Goal: Task Accomplishment & Management: Complete application form

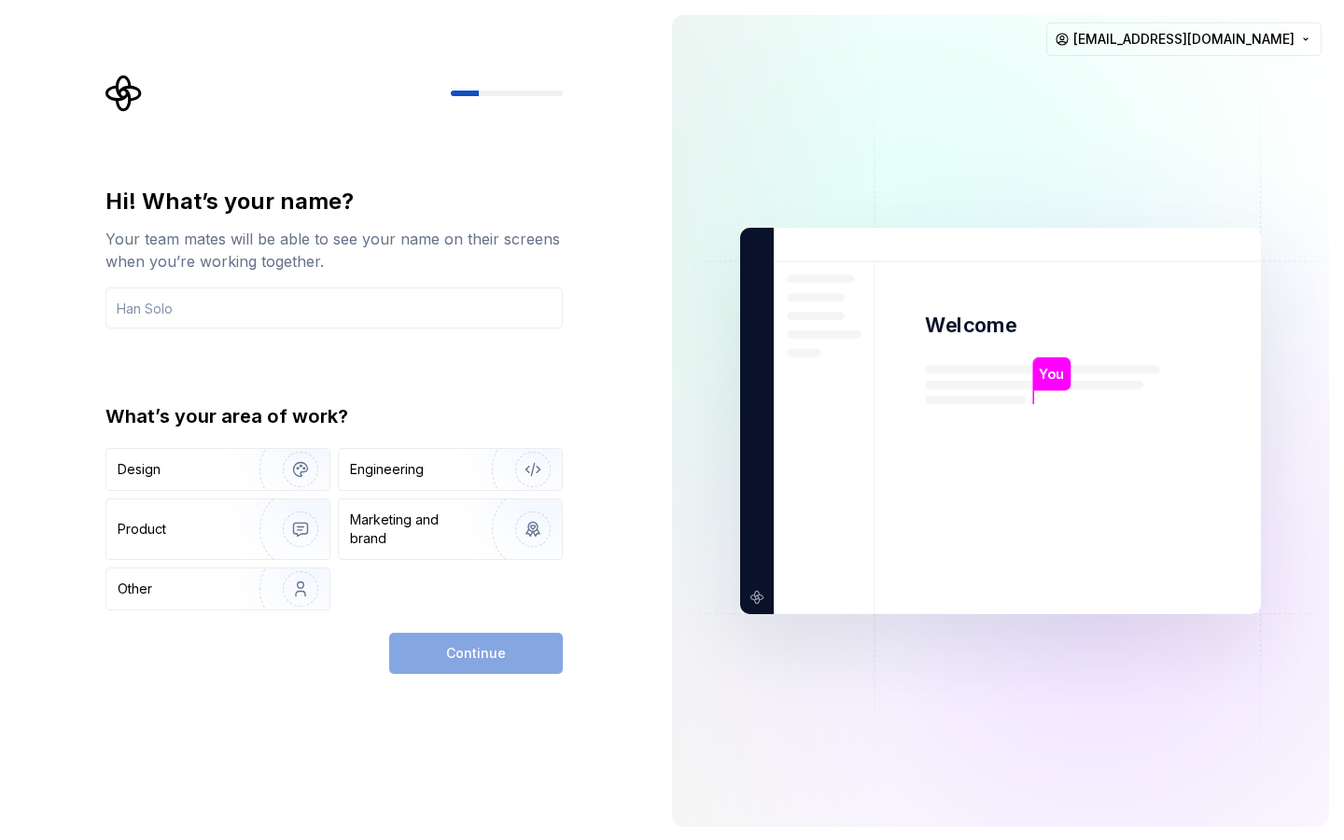
click at [359, 287] on div "Hi! What’s your name? Your team mates will be able to see your name on their sc…" at bounding box center [333, 258] width 457 height 142
click at [353, 301] on input "text" at bounding box center [333, 307] width 457 height 41
type input "T"
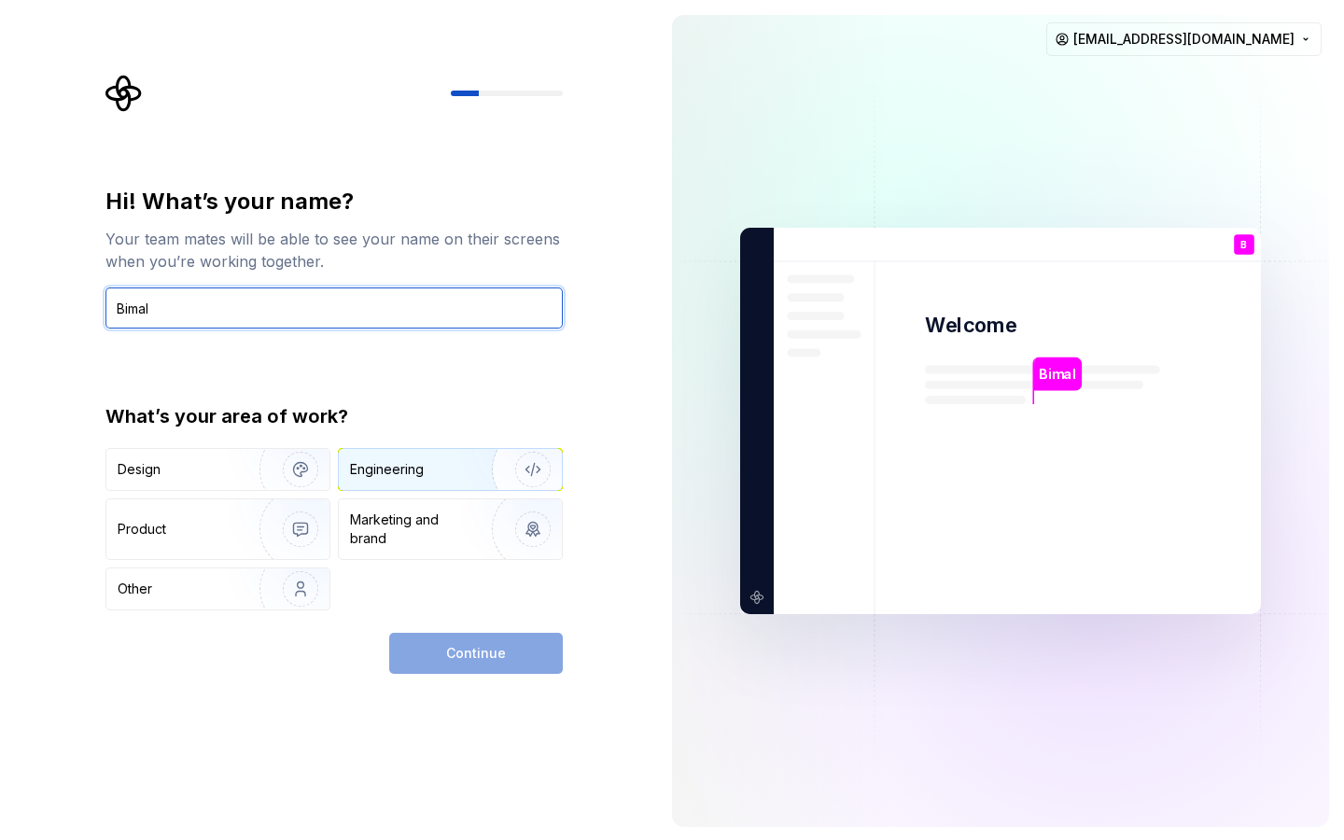
type input "Bimal"
click at [427, 480] on div "Engineering" at bounding box center [450, 469] width 223 height 41
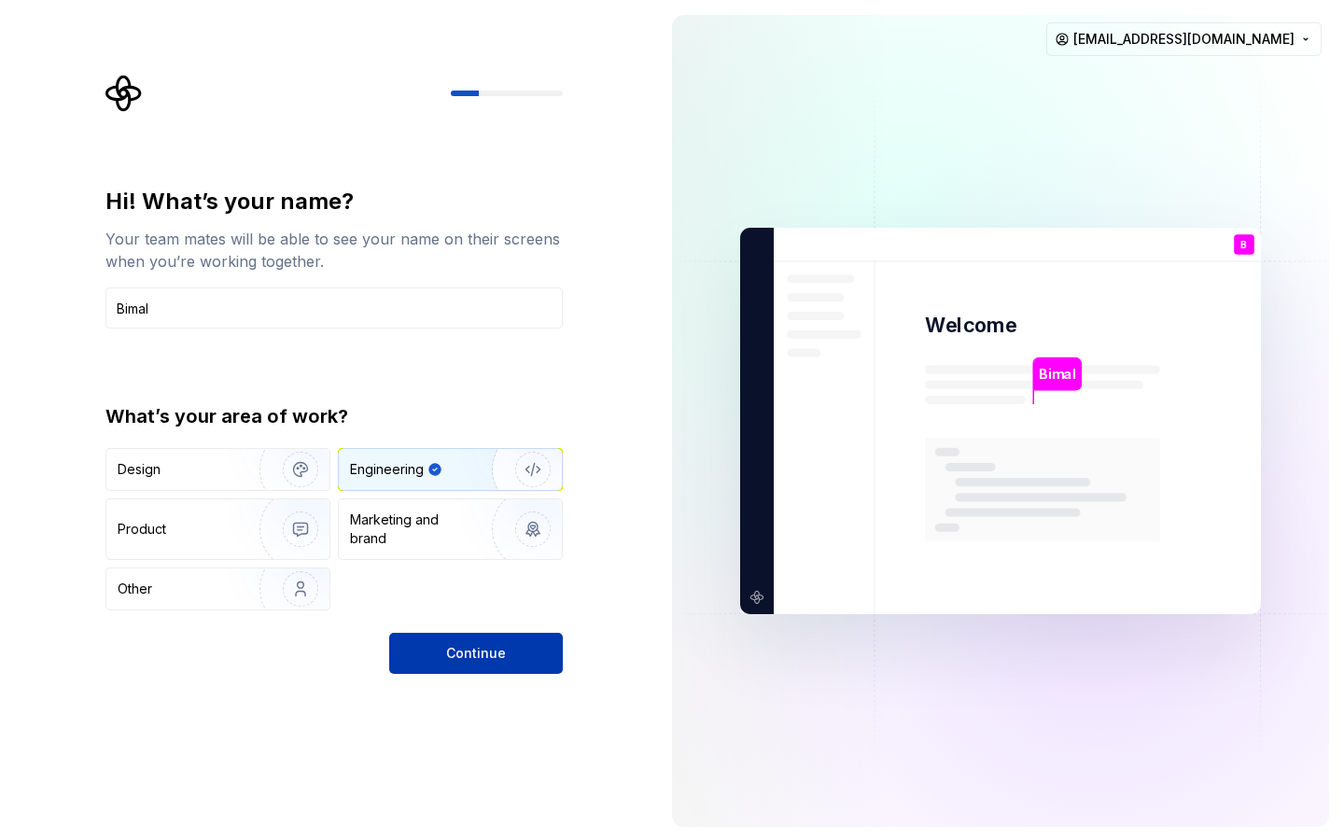
click at [480, 669] on button "Continue" at bounding box center [476, 653] width 174 height 41
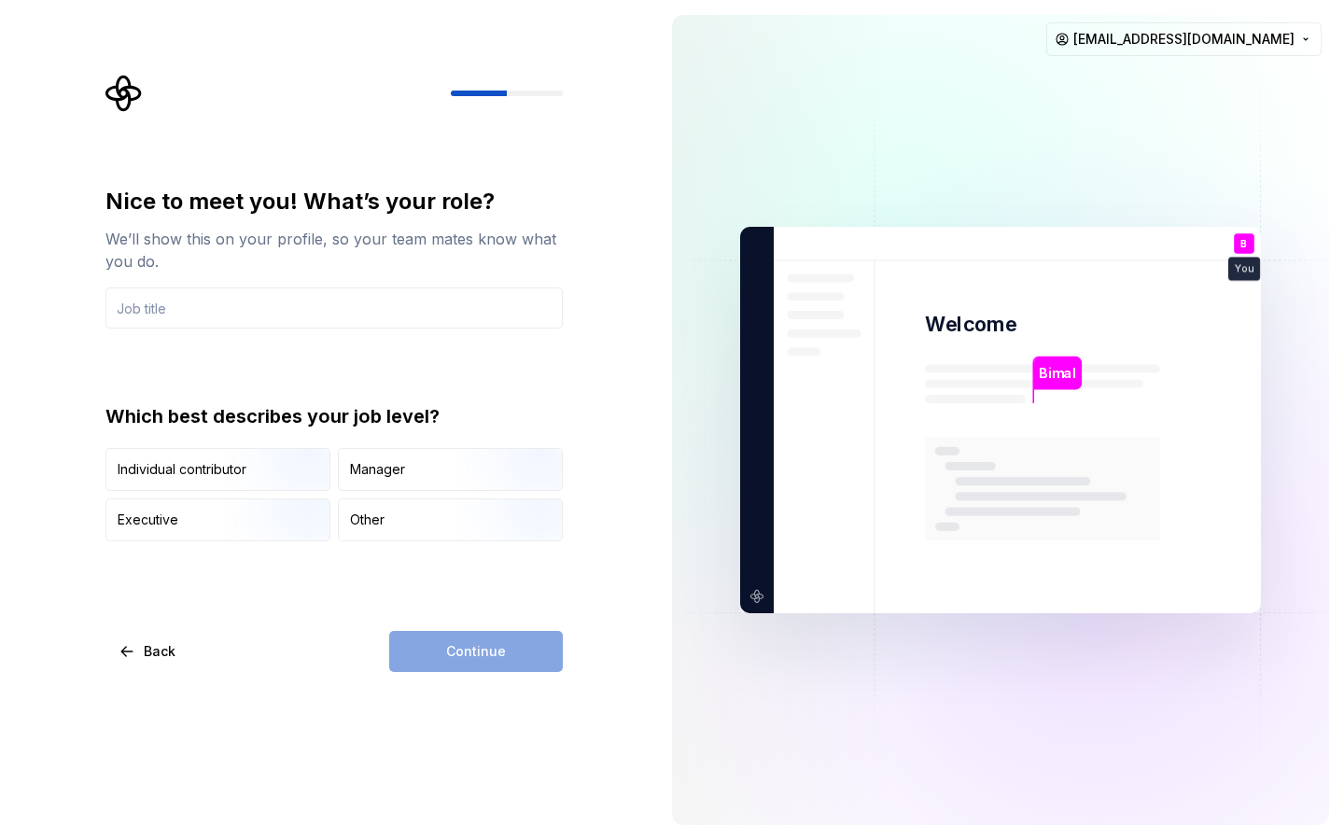
click at [521, 645] on div "Continue" at bounding box center [476, 651] width 174 height 41
click at [269, 525] on img "button" at bounding box center [284, 543] width 119 height 125
click at [489, 677] on div "Nice to meet you! What’s your role? We’ll show this on your profile, so your te…" at bounding box center [328, 420] width 657 height 840
click at [497, 661] on div "Continue" at bounding box center [476, 651] width 174 height 41
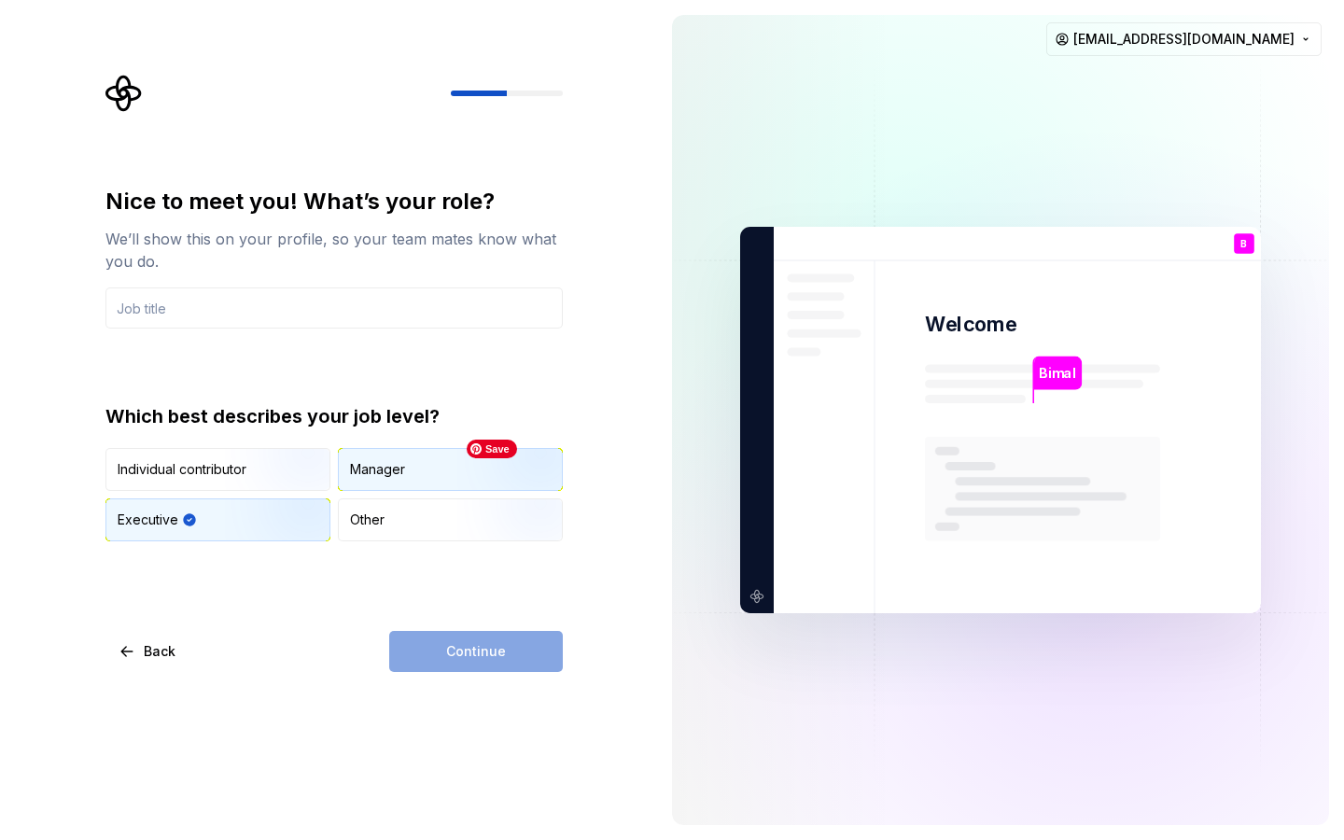
click at [457, 483] on img "button" at bounding box center [516, 492] width 119 height 125
click at [454, 641] on div "Continue" at bounding box center [476, 651] width 174 height 41
click at [469, 300] on input "text" at bounding box center [333, 307] width 457 height 41
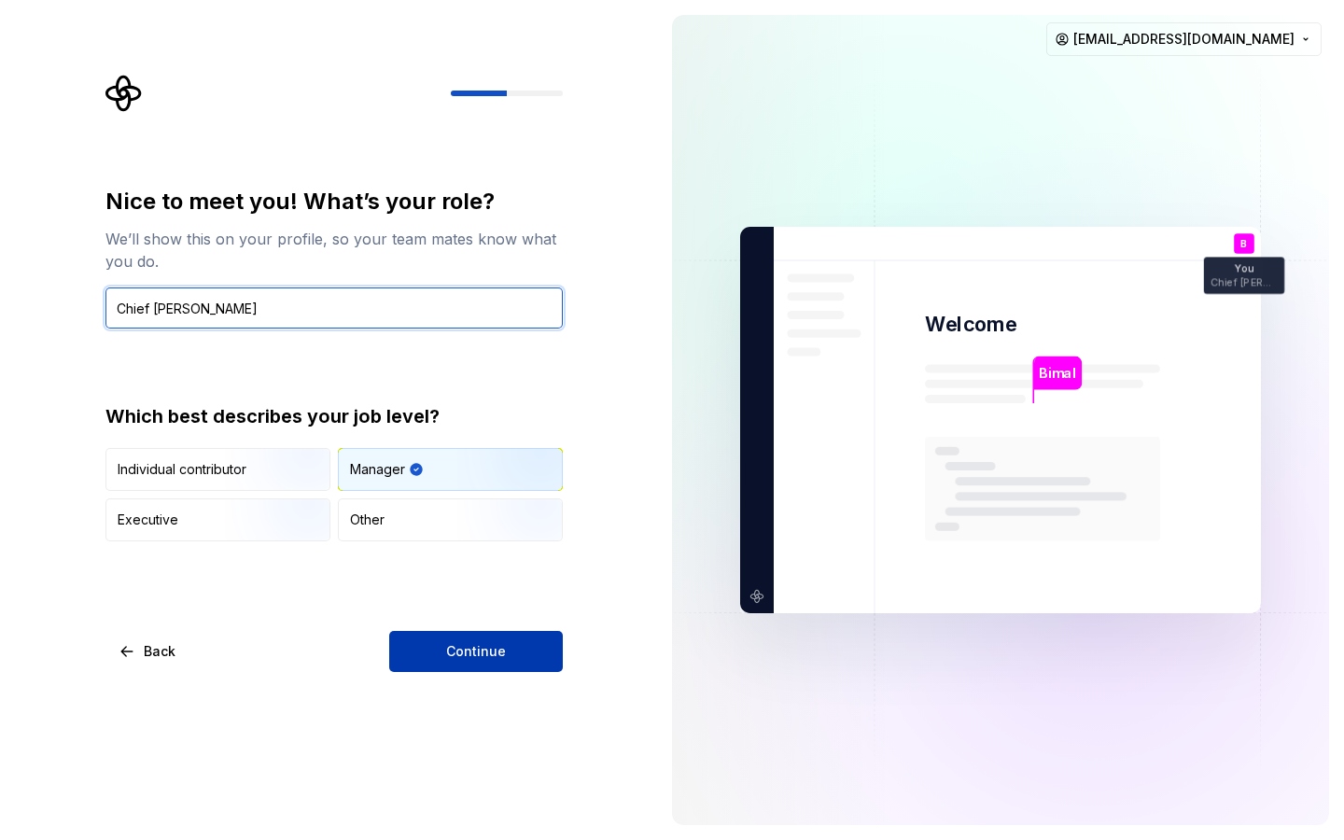
type input "Chief [PERSON_NAME]"
click at [537, 654] on button "Continue" at bounding box center [476, 651] width 174 height 41
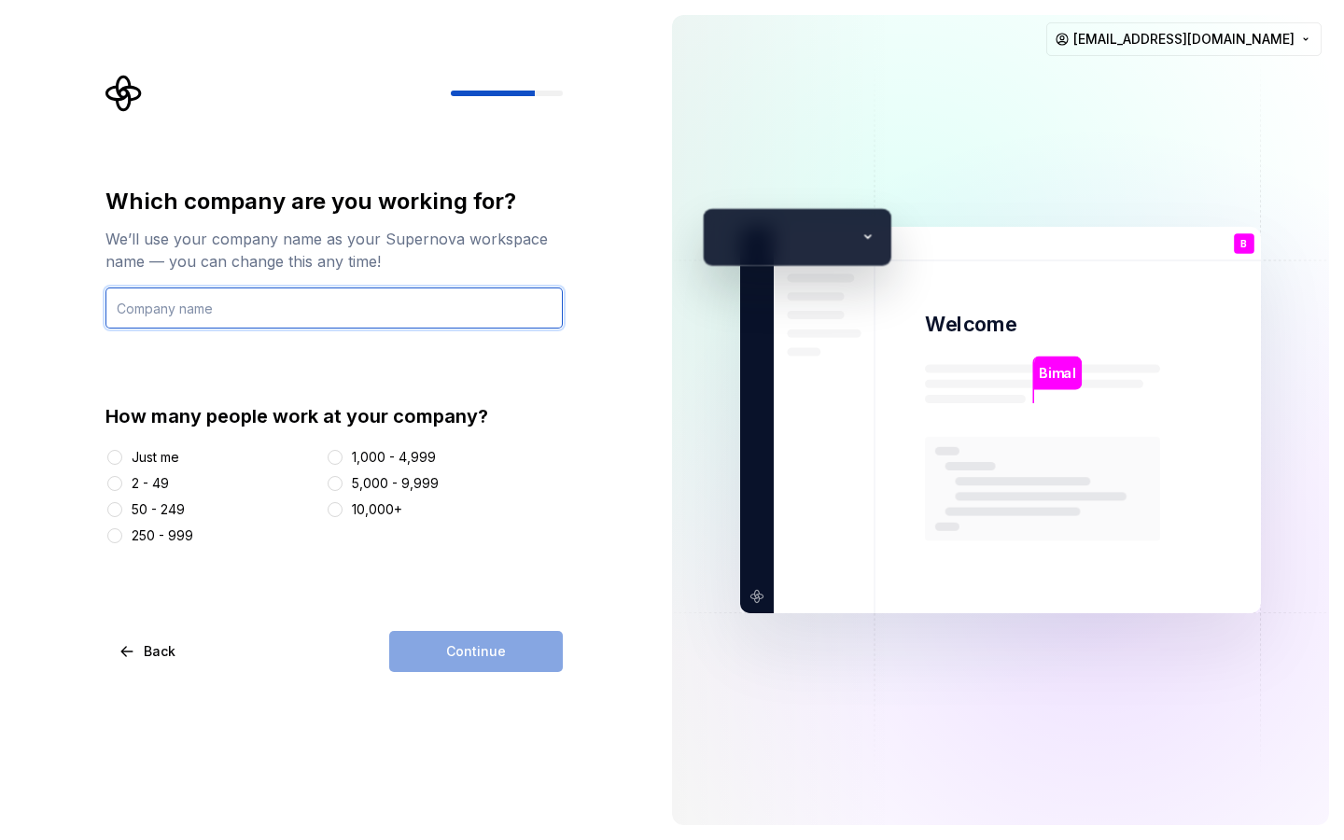
click at [363, 309] on input "text" at bounding box center [333, 307] width 457 height 41
type input "Triballa"
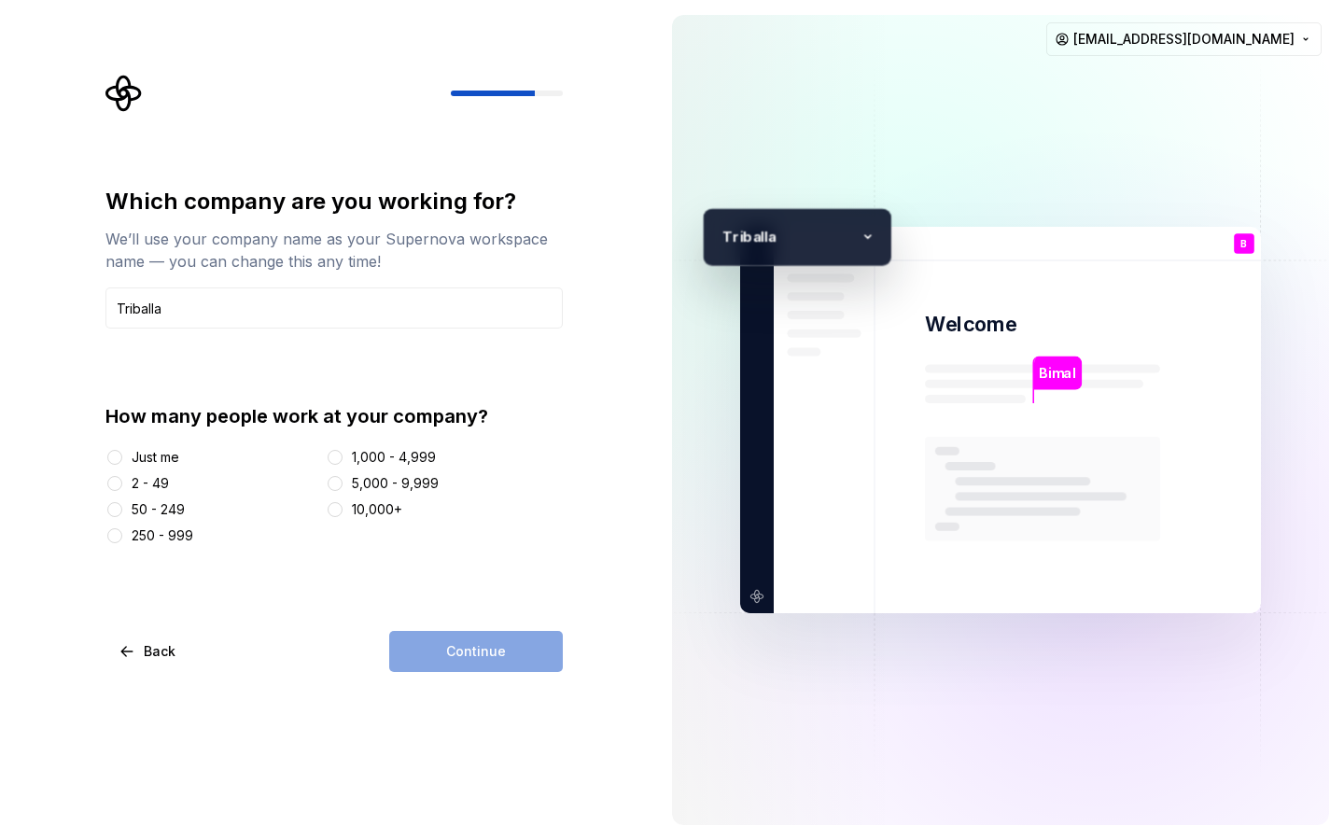
click at [149, 480] on div "2 - 49" at bounding box center [150, 483] width 37 height 19
click at [122, 480] on button "2 - 49" at bounding box center [114, 483] width 15 height 15
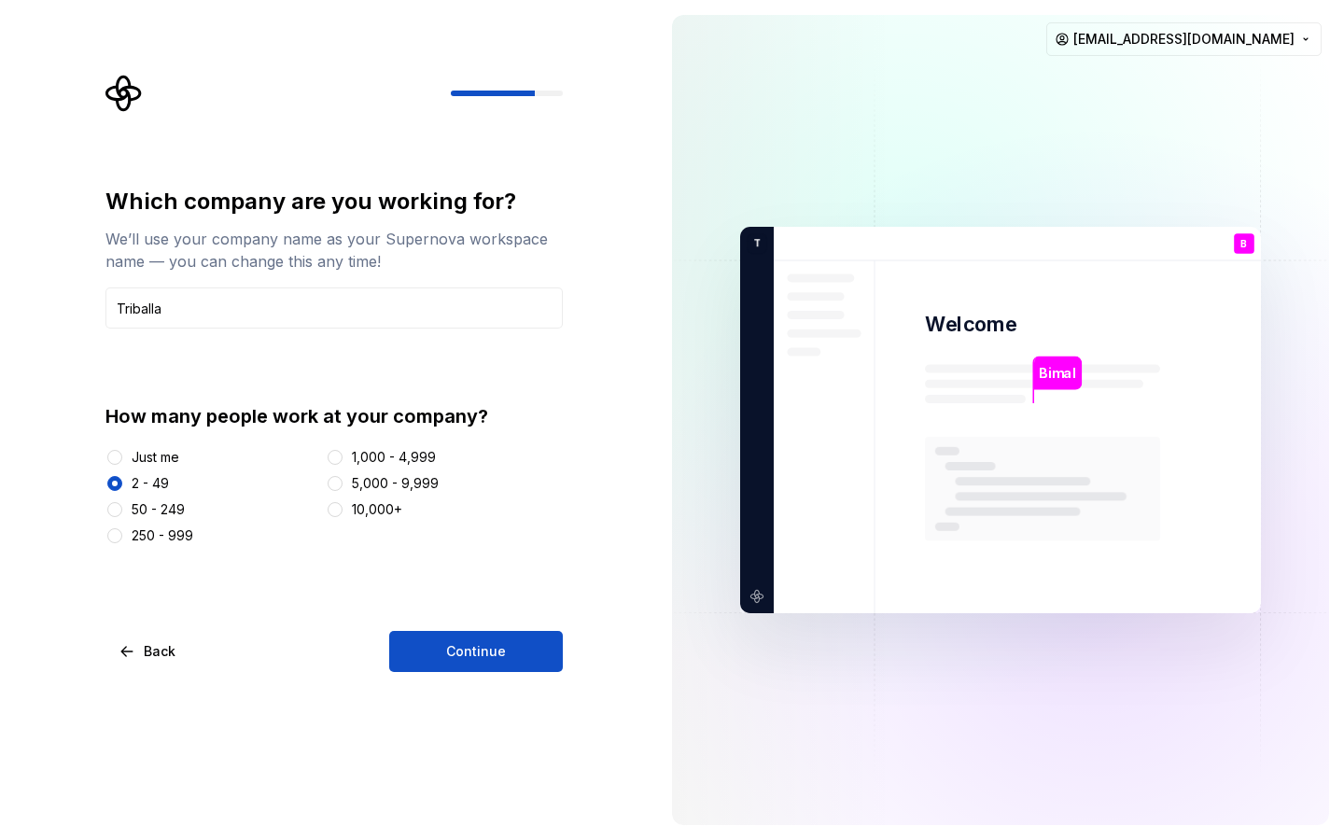
click at [431, 623] on div "Which company are you working for? We’ll use your company name as your Supernov…" at bounding box center [333, 429] width 457 height 485
click at [455, 650] on span "Continue" at bounding box center [476, 651] width 60 height 19
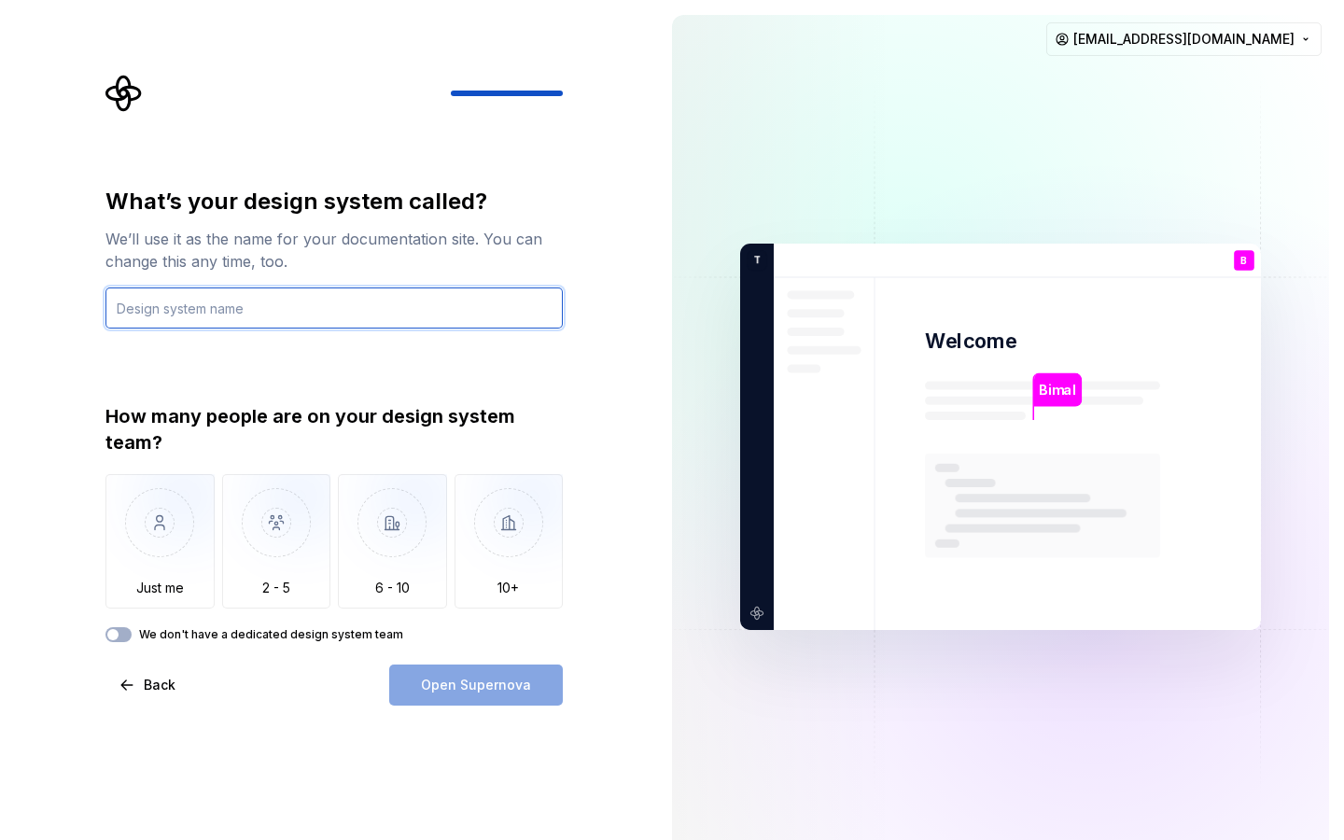
click at [232, 311] on input "text" at bounding box center [333, 307] width 457 height 41
type input "r"
type input "S"
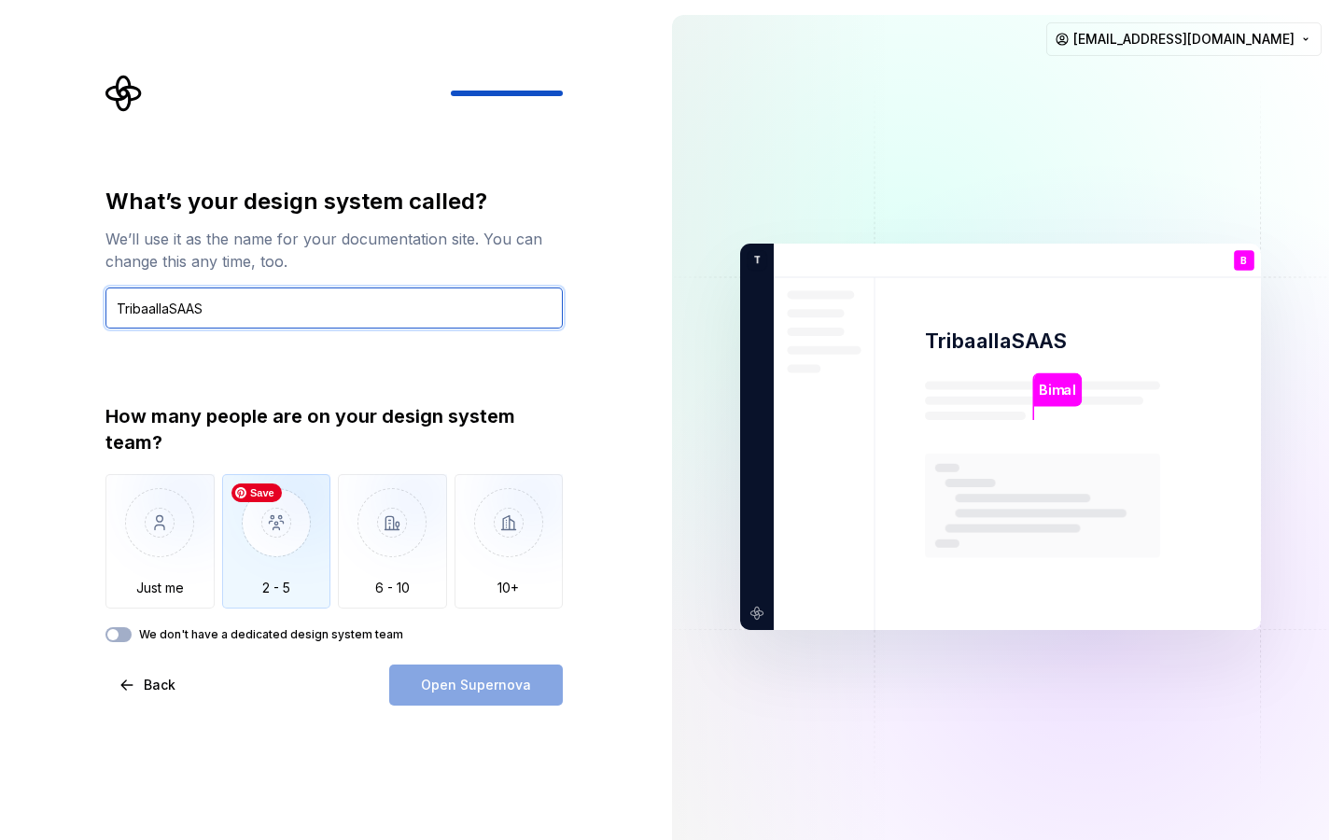
type input "TribaallaSAAS"
click at [268, 533] on img "button" at bounding box center [276, 536] width 109 height 125
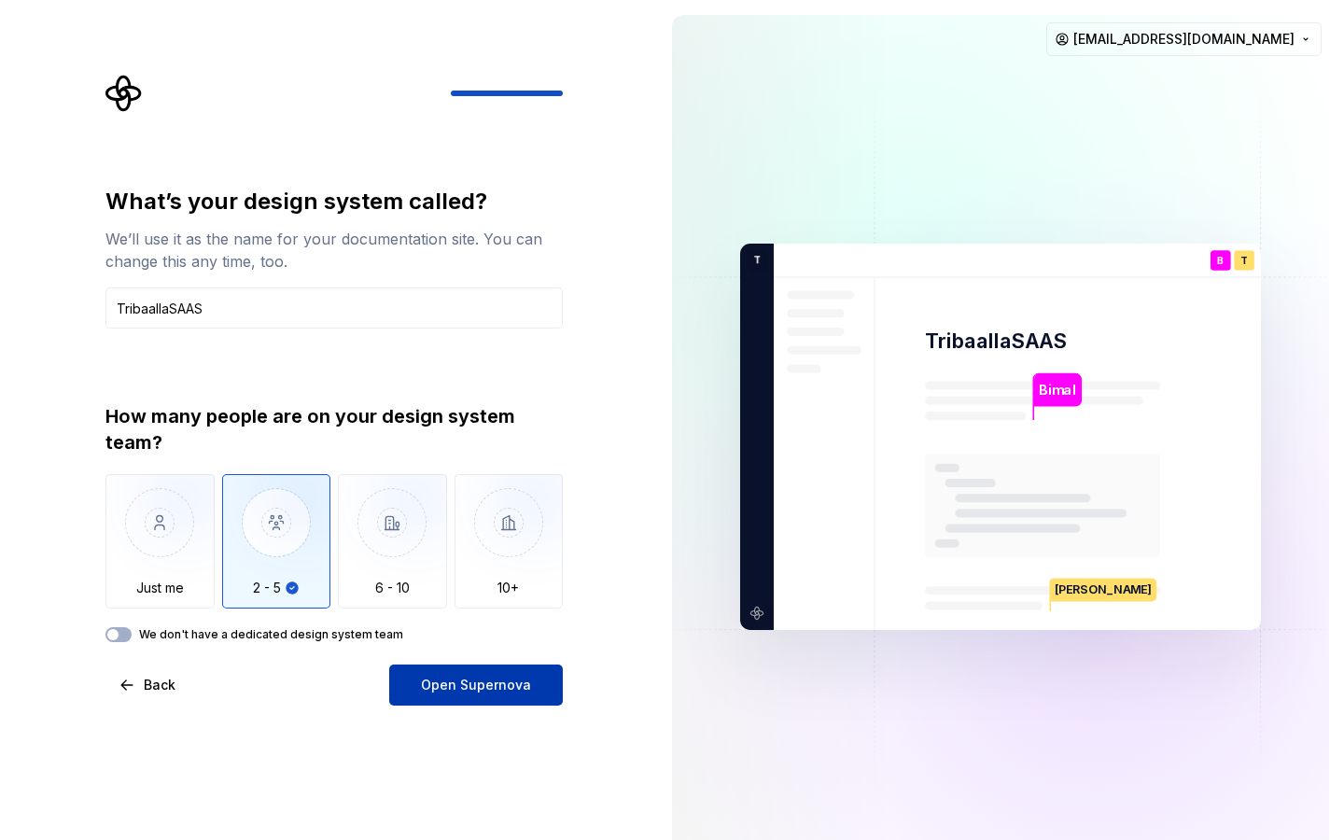
click at [495, 692] on span "Open Supernova" at bounding box center [476, 685] width 110 height 19
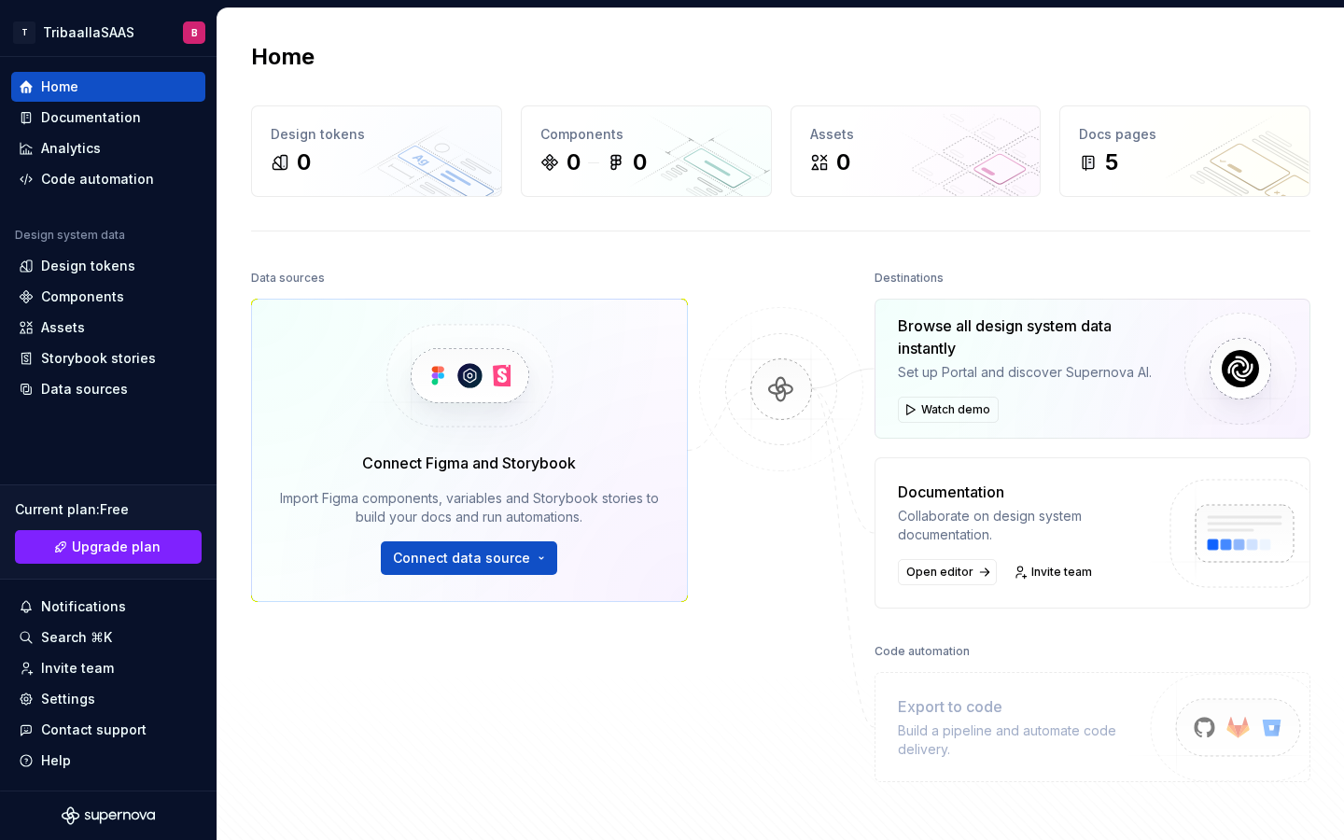
click at [514, 685] on div "Data sources Connect Figma and Storybook Import Figma components, variables and…" at bounding box center [469, 517] width 437 height 504
click at [409, 287] on div "Data sources" at bounding box center [469, 278] width 437 height 26
click at [132, 172] on div "Code automation" at bounding box center [97, 179] width 113 height 19
click at [124, 269] on div "Design tokens" at bounding box center [88, 266] width 94 height 19
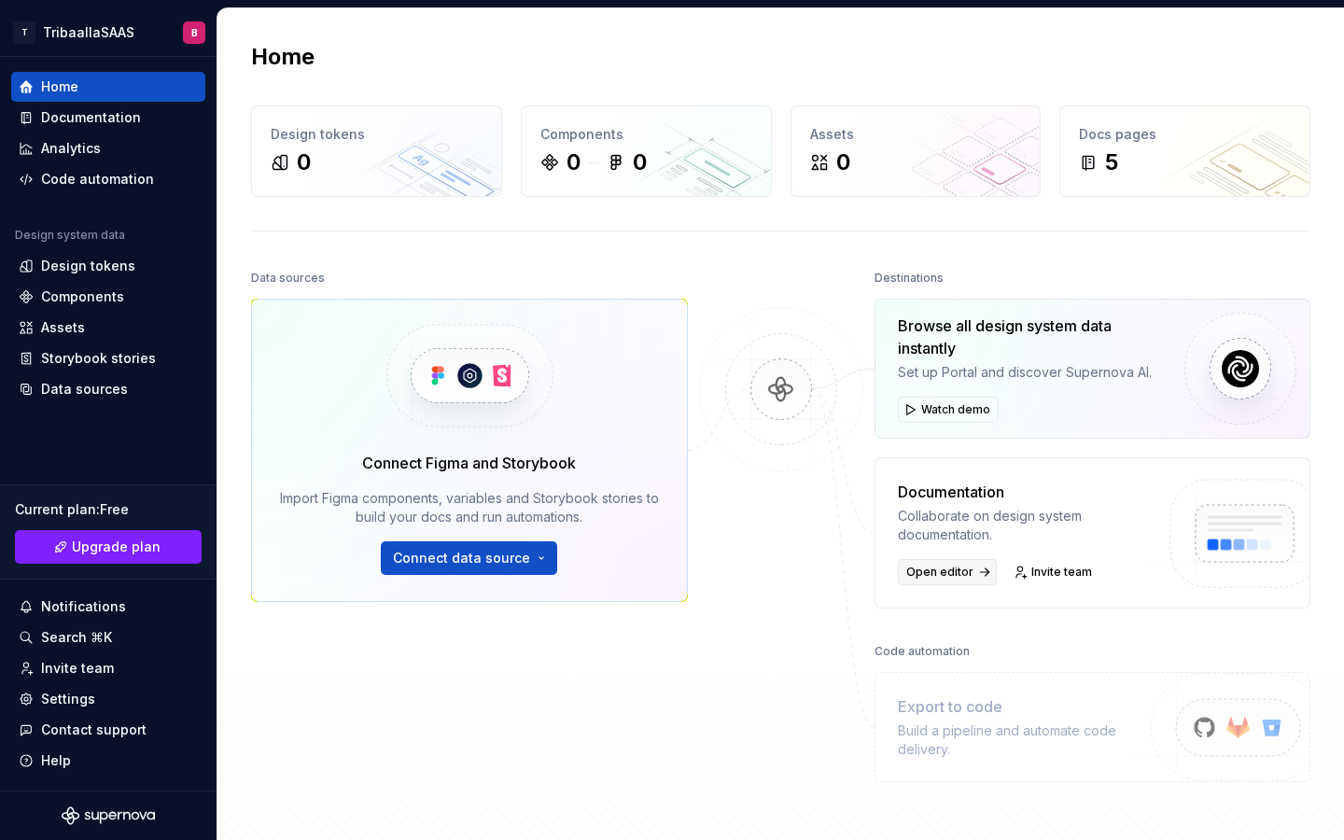
click at [960, 571] on span "Open editor" at bounding box center [939, 572] width 67 height 15
